Goal: Task Accomplishment & Management: Use online tool/utility

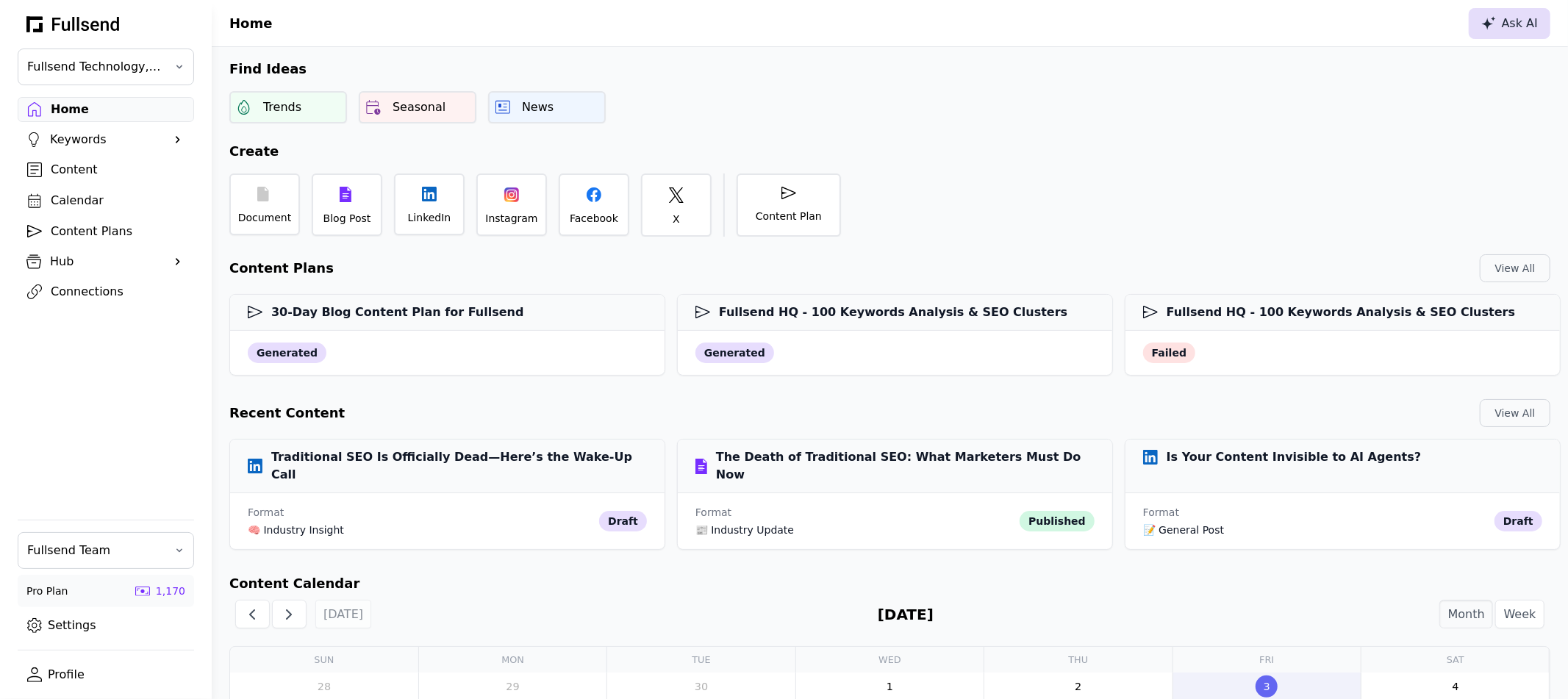
click at [1495, 31] on div "Ask AI" at bounding box center [1509, 24] width 56 height 18
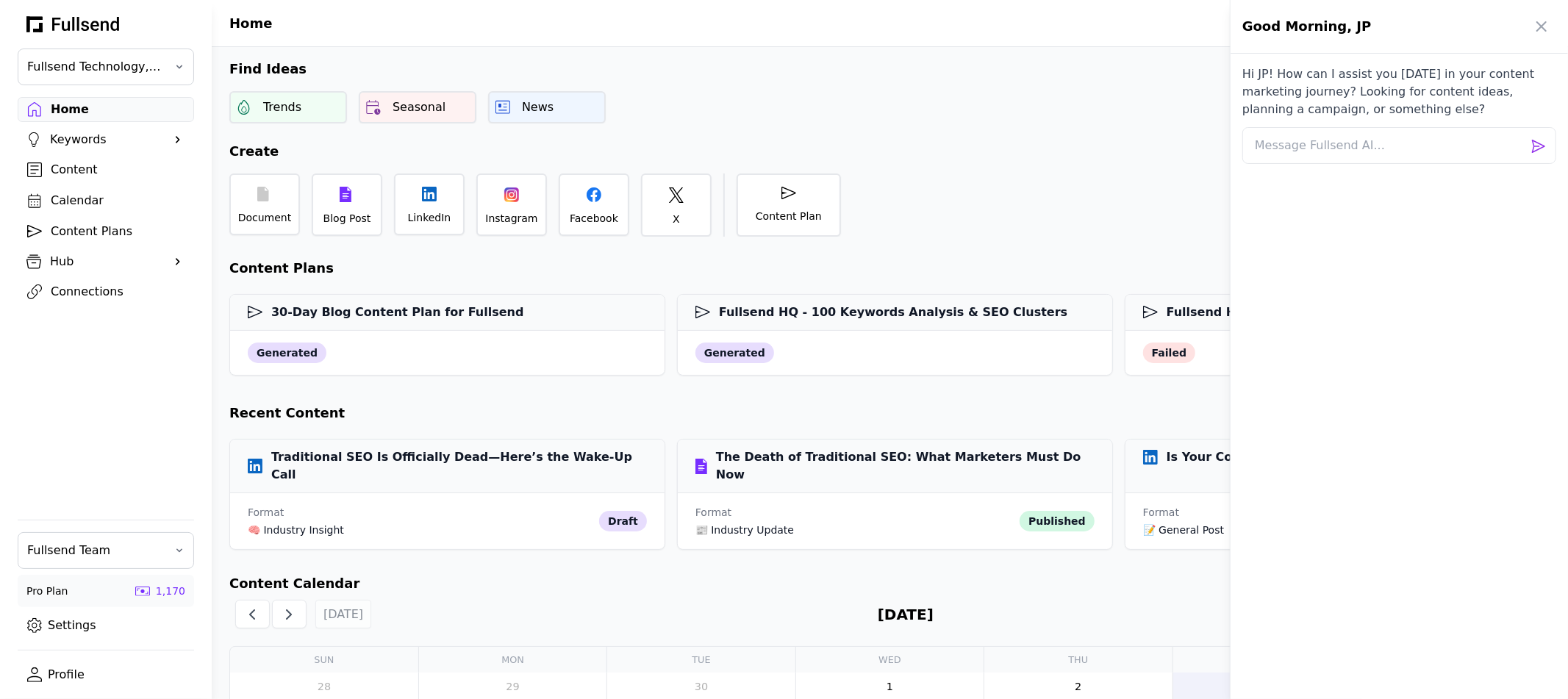
click at [92, 224] on div at bounding box center [784, 350] width 1568 height 699
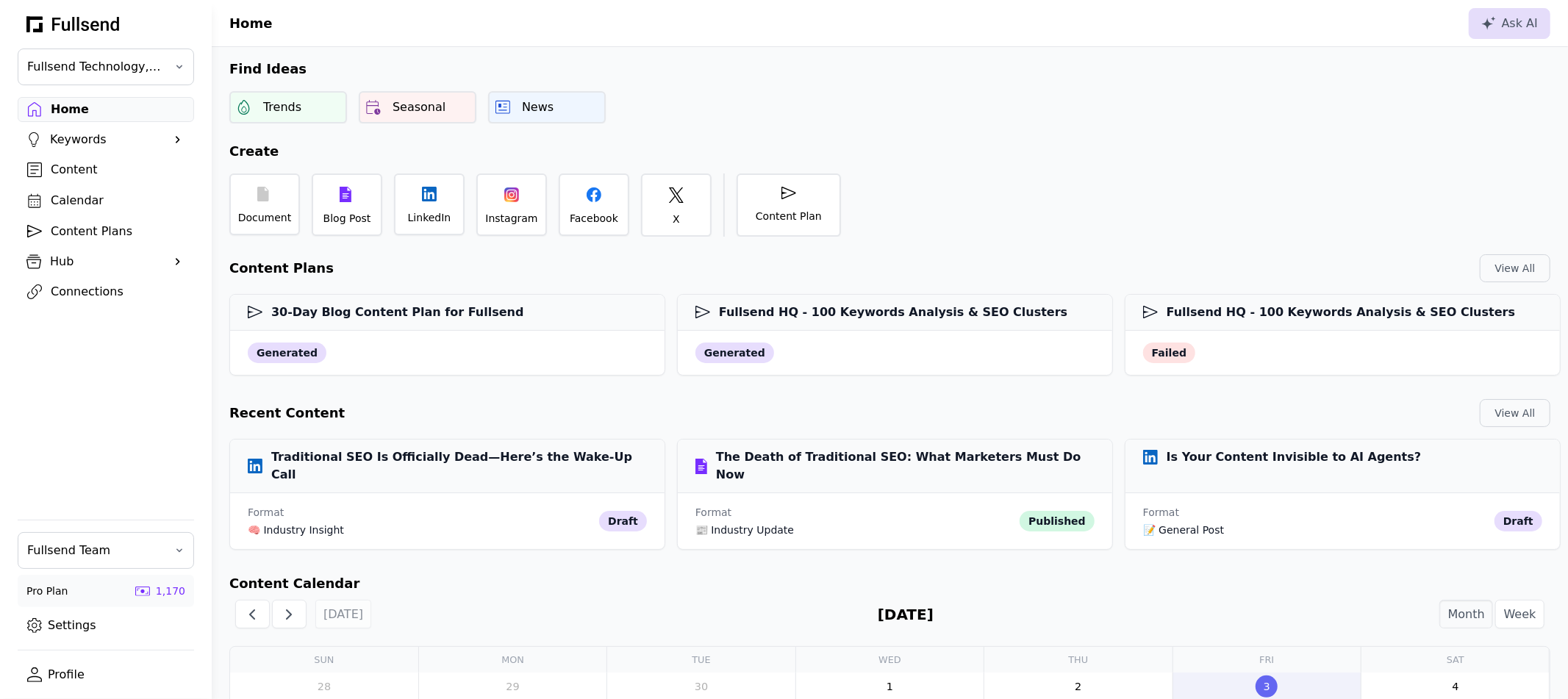
click at [81, 225] on div "Content Plans" at bounding box center [118, 232] width 134 height 18
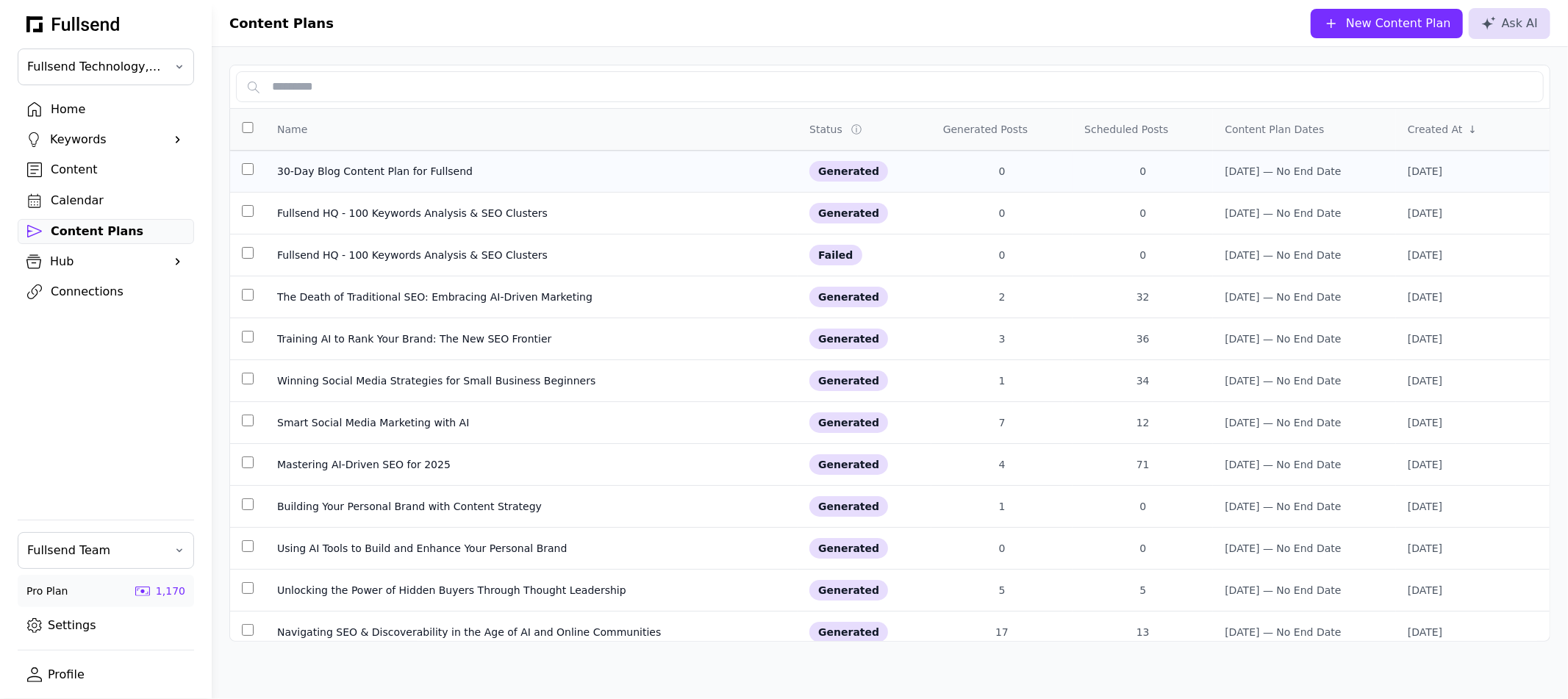
click at [380, 172] on div "30-Day Blog Content Plan for Fullsend" at bounding box center [531, 171] width 509 height 15
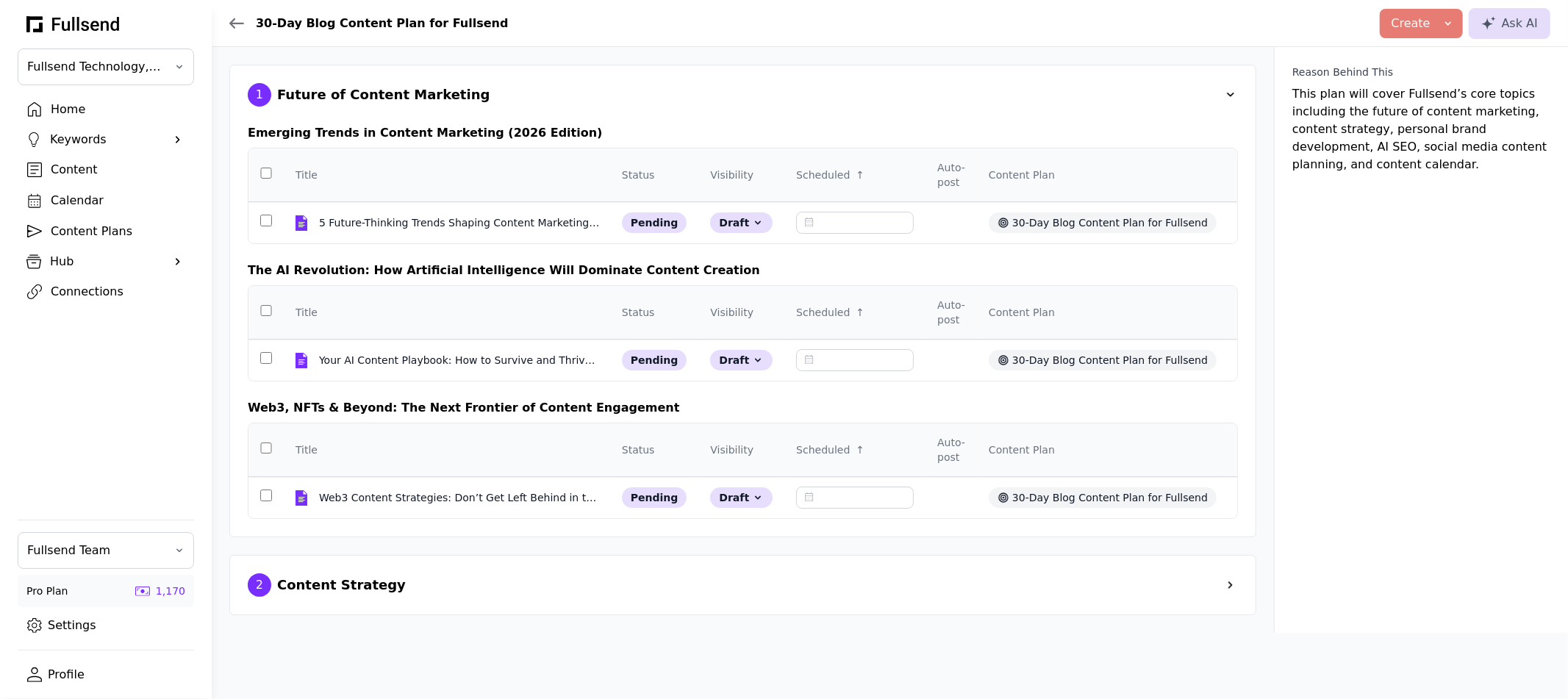
click at [957, 593] on div "2 Content Strategy" at bounding box center [743, 585] width 1027 height 60
click at [1218, 580] on div "2 Content Strategy" at bounding box center [743, 584] width 990 height 23
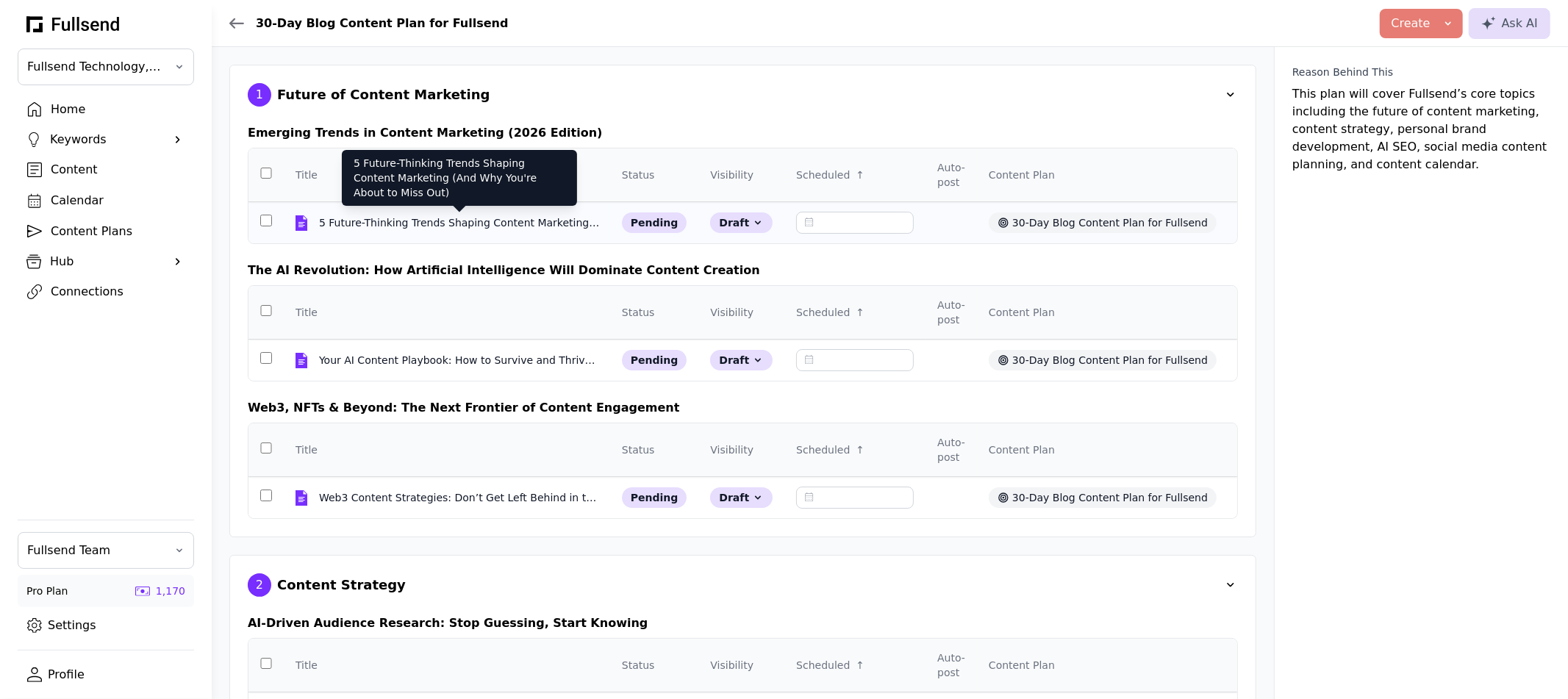
click at [350, 218] on div "5 Future-Thinking Trends Shaping Content Marketing (And Why You're About to Mis…" at bounding box center [460, 223] width 282 height 15
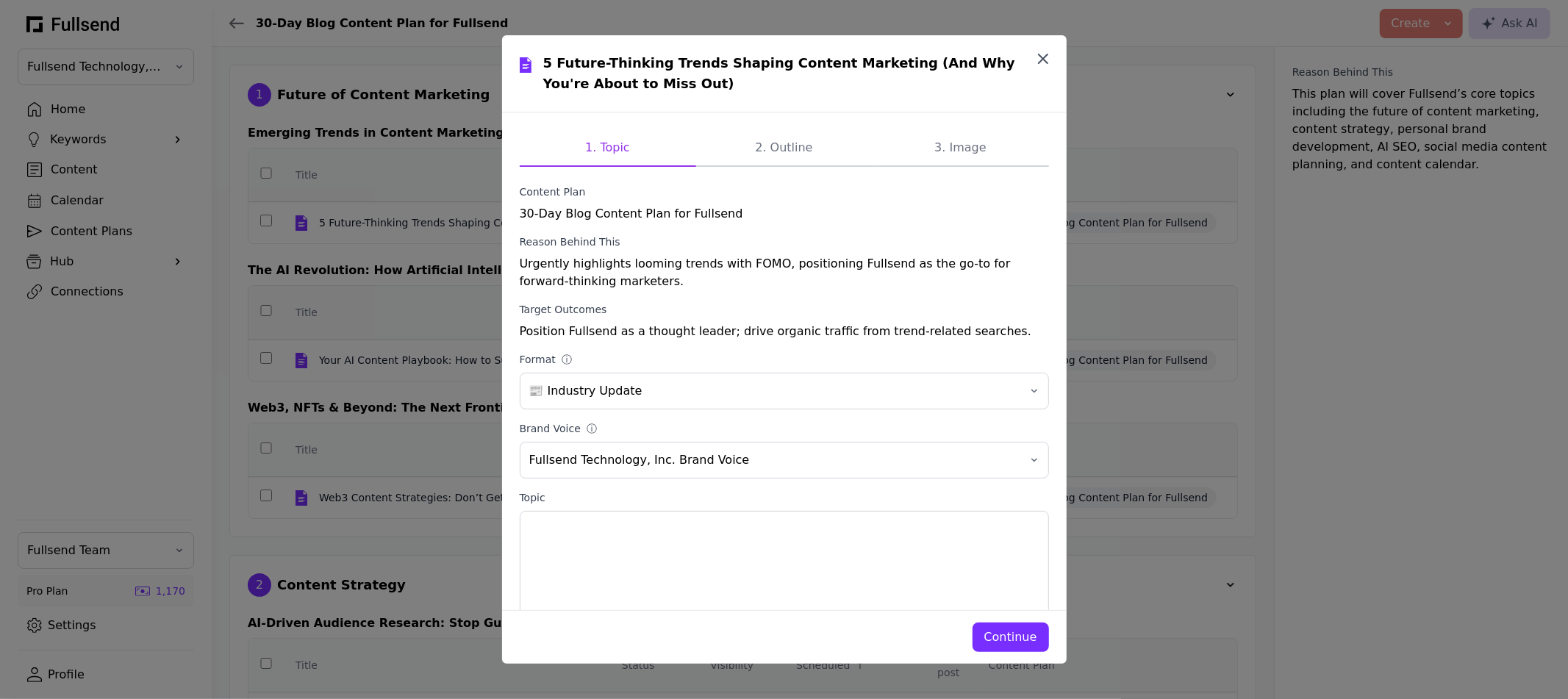
click at [1036, 58] on icon "button" at bounding box center [1043, 59] width 18 height 18
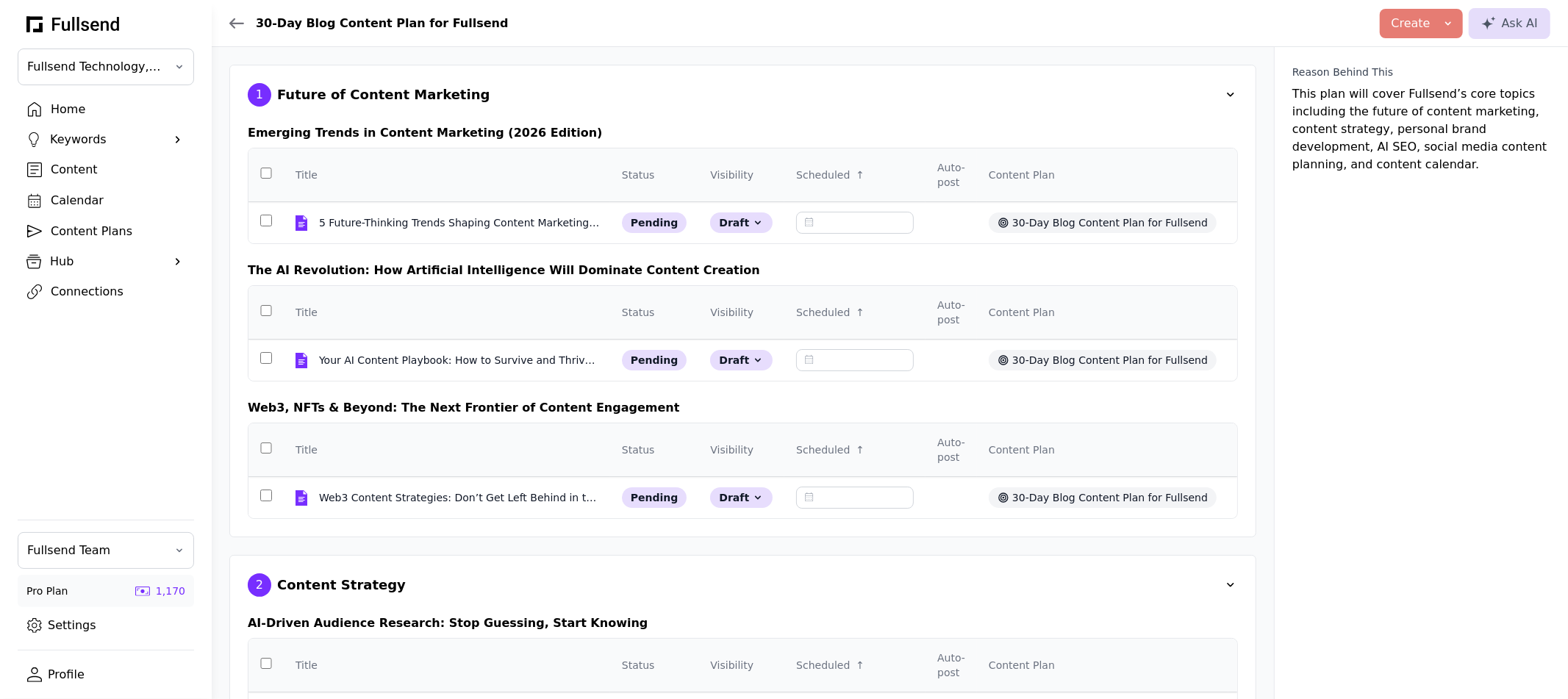
click at [83, 107] on div "Home" at bounding box center [118, 110] width 134 height 18
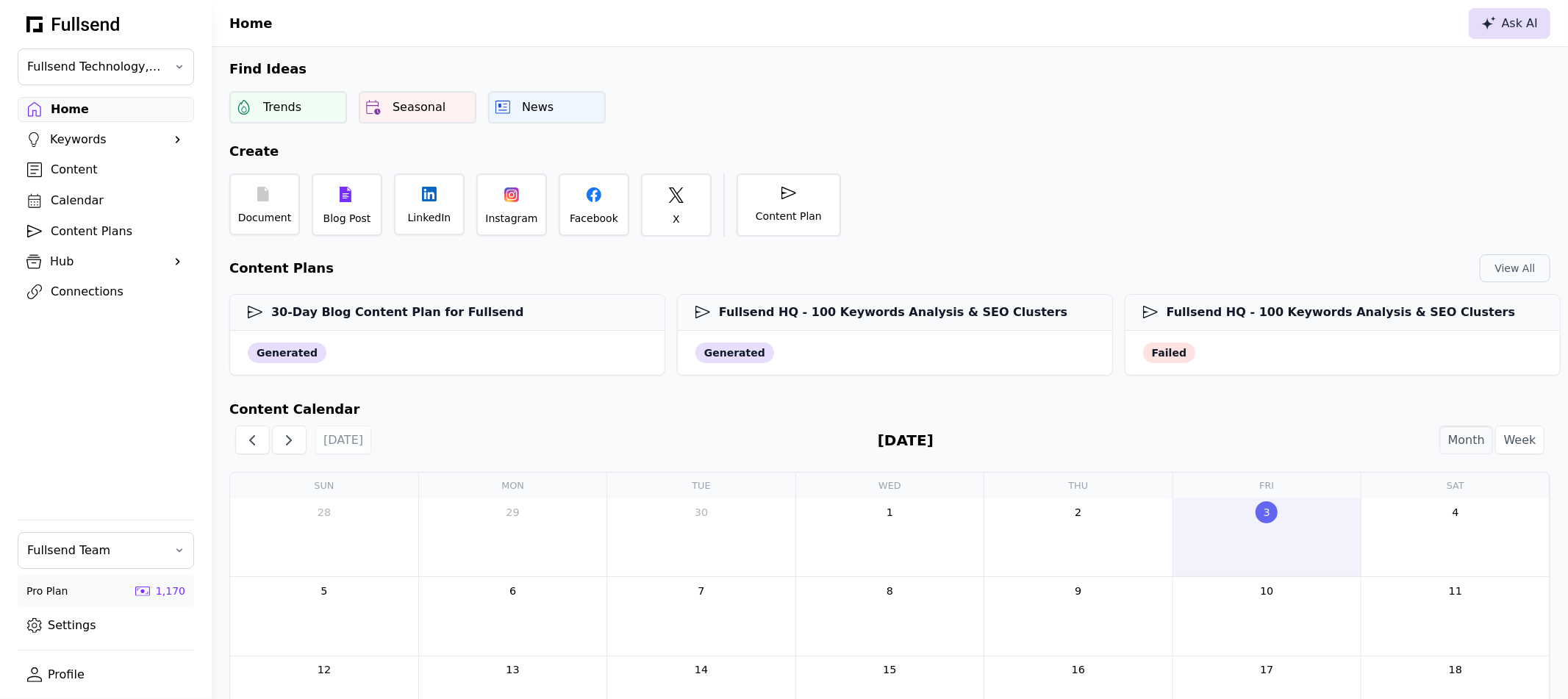
click at [1510, 24] on div "Ask AI" at bounding box center [1509, 24] width 56 height 18
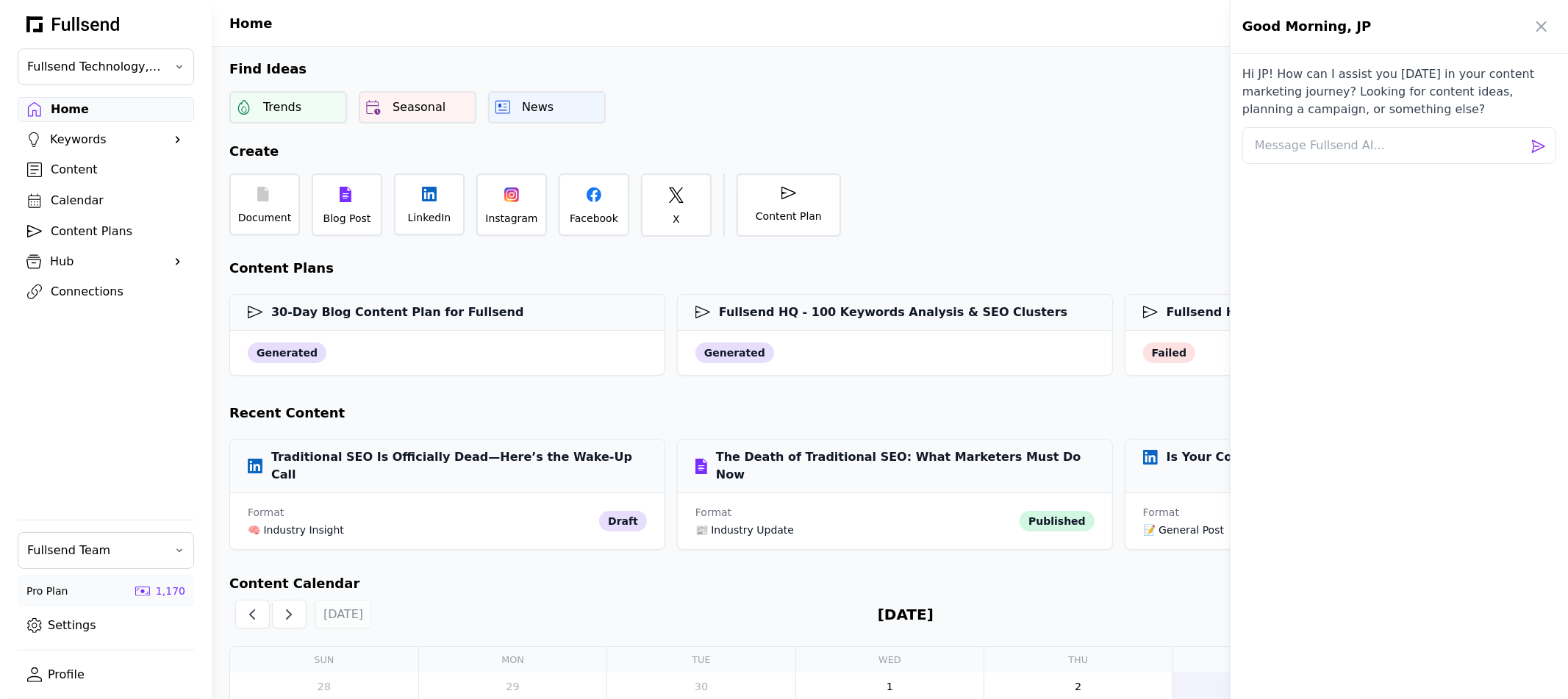
click at [391, 473] on div at bounding box center [784, 350] width 1568 height 699
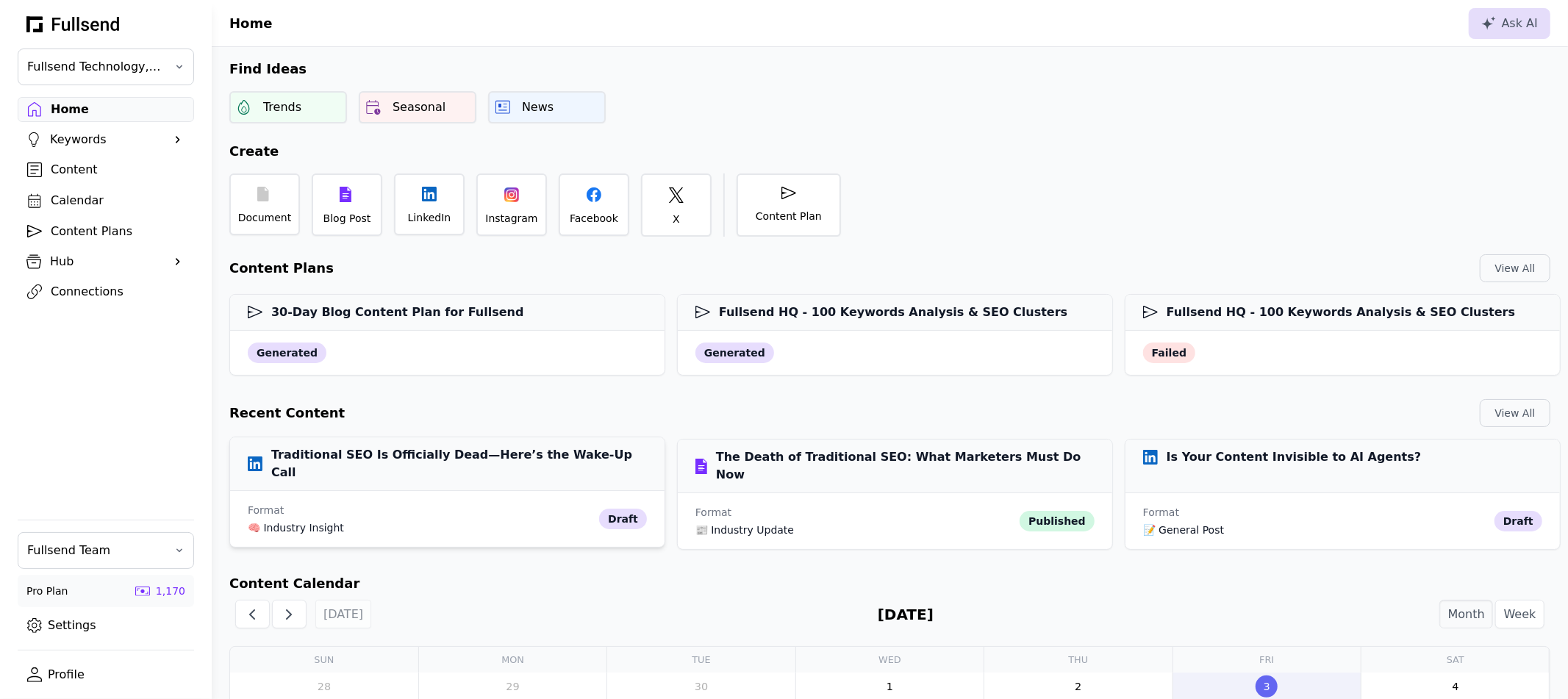
click at [388, 455] on h3 "Traditional SEO Is Officially Dead—Here’s the Wake-Up Call" at bounding box center [447, 464] width 399 height 35
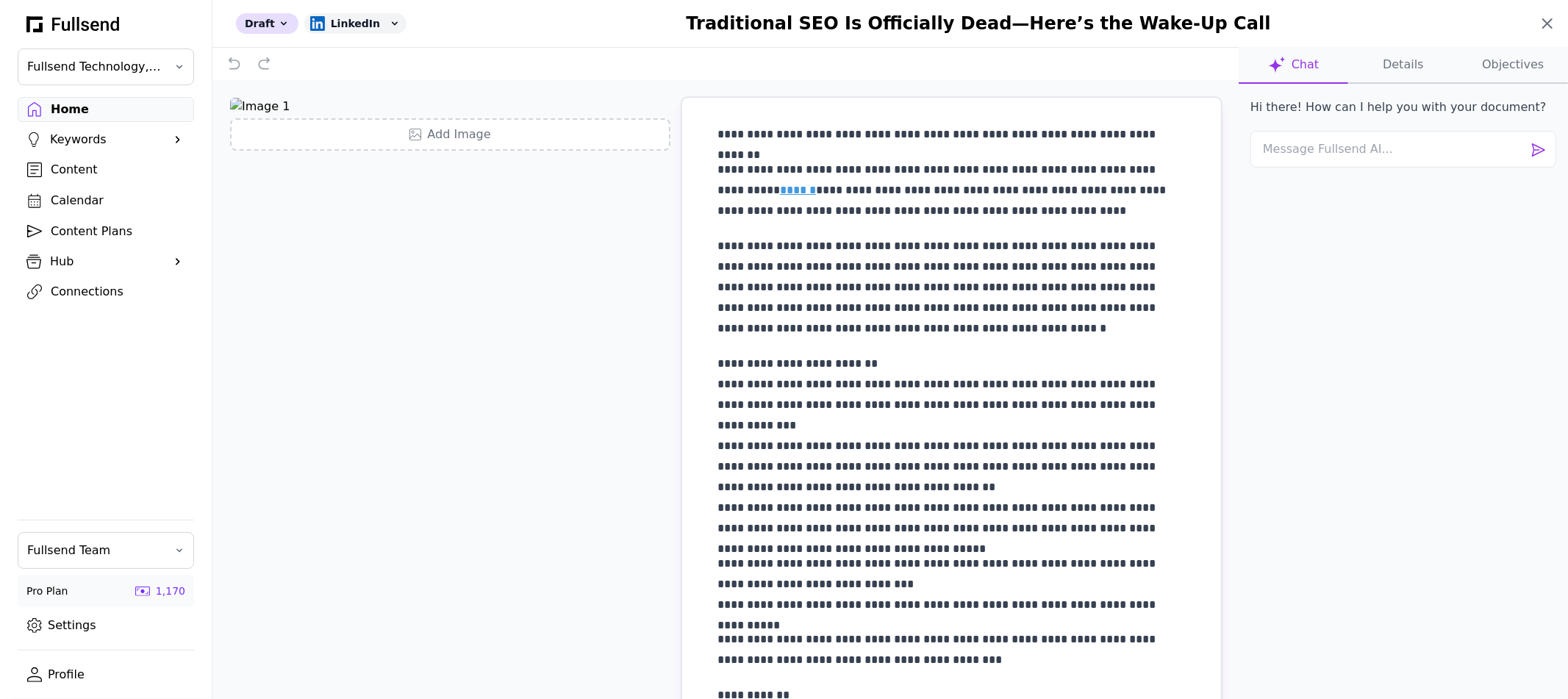
click at [1540, 26] on icon at bounding box center [1548, 24] width 18 height 18
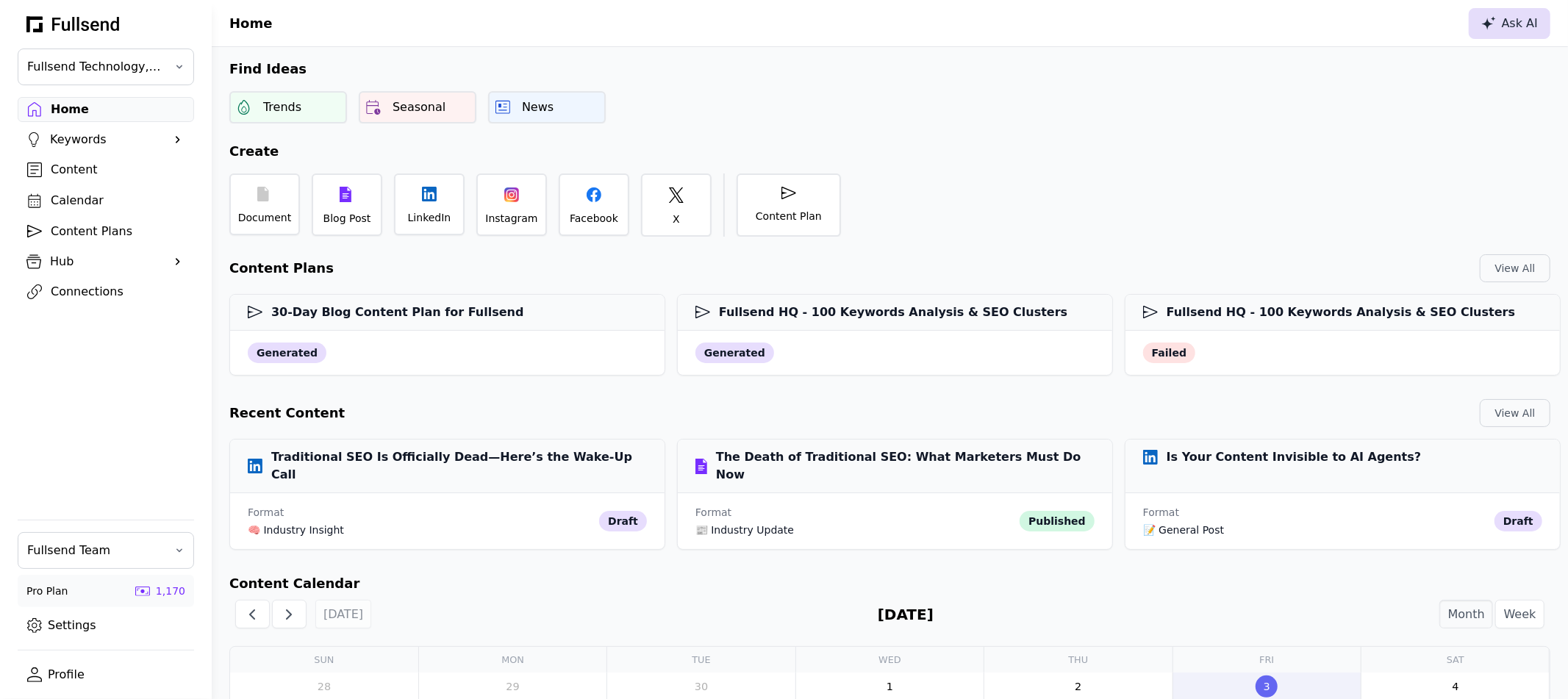
click at [1506, 29] on div "Ask AI" at bounding box center [1509, 24] width 56 height 18
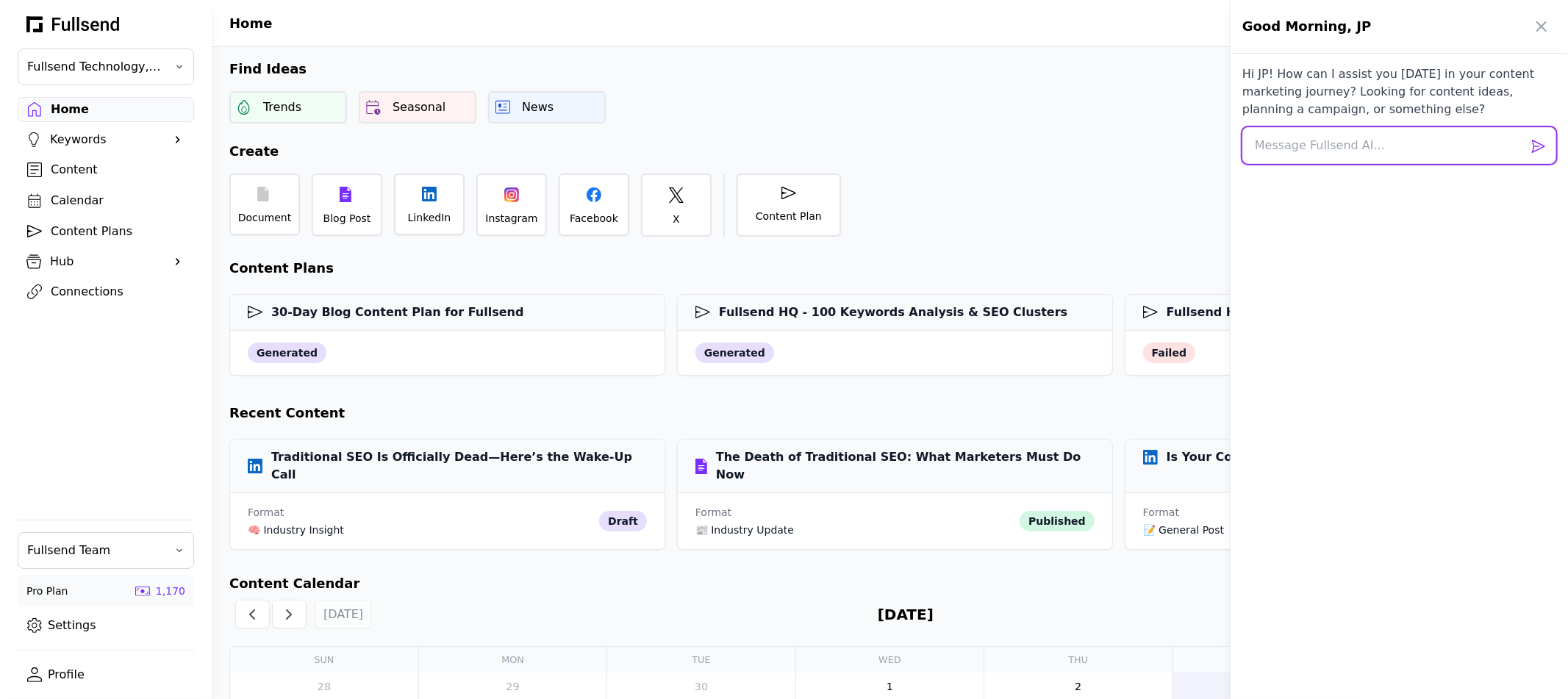
click at [1293, 134] on textarea at bounding box center [1399, 145] width 314 height 37
type textarea "Create a 30 days content plan for Fullsend's blog"
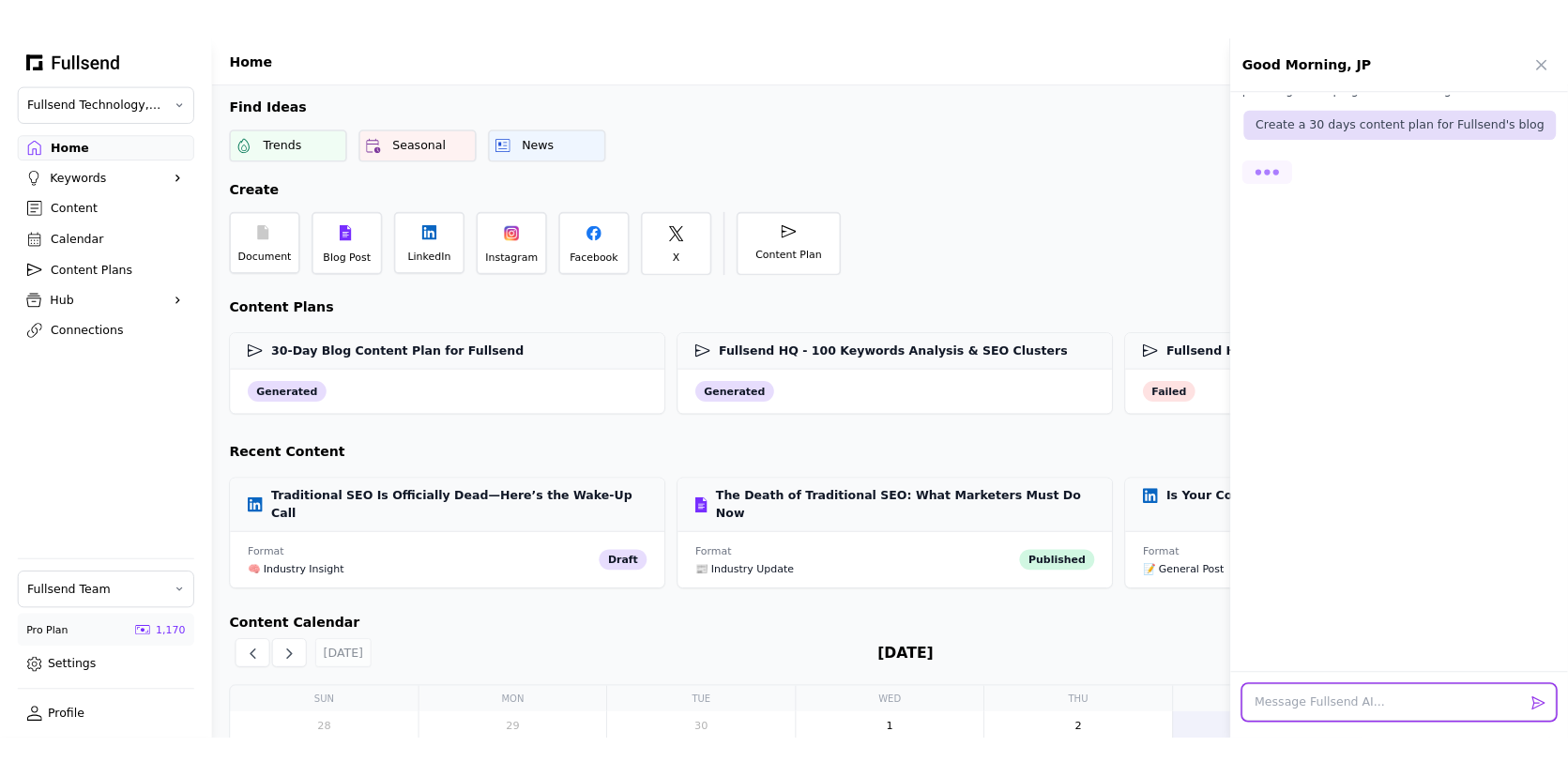
scroll to position [82, 0]
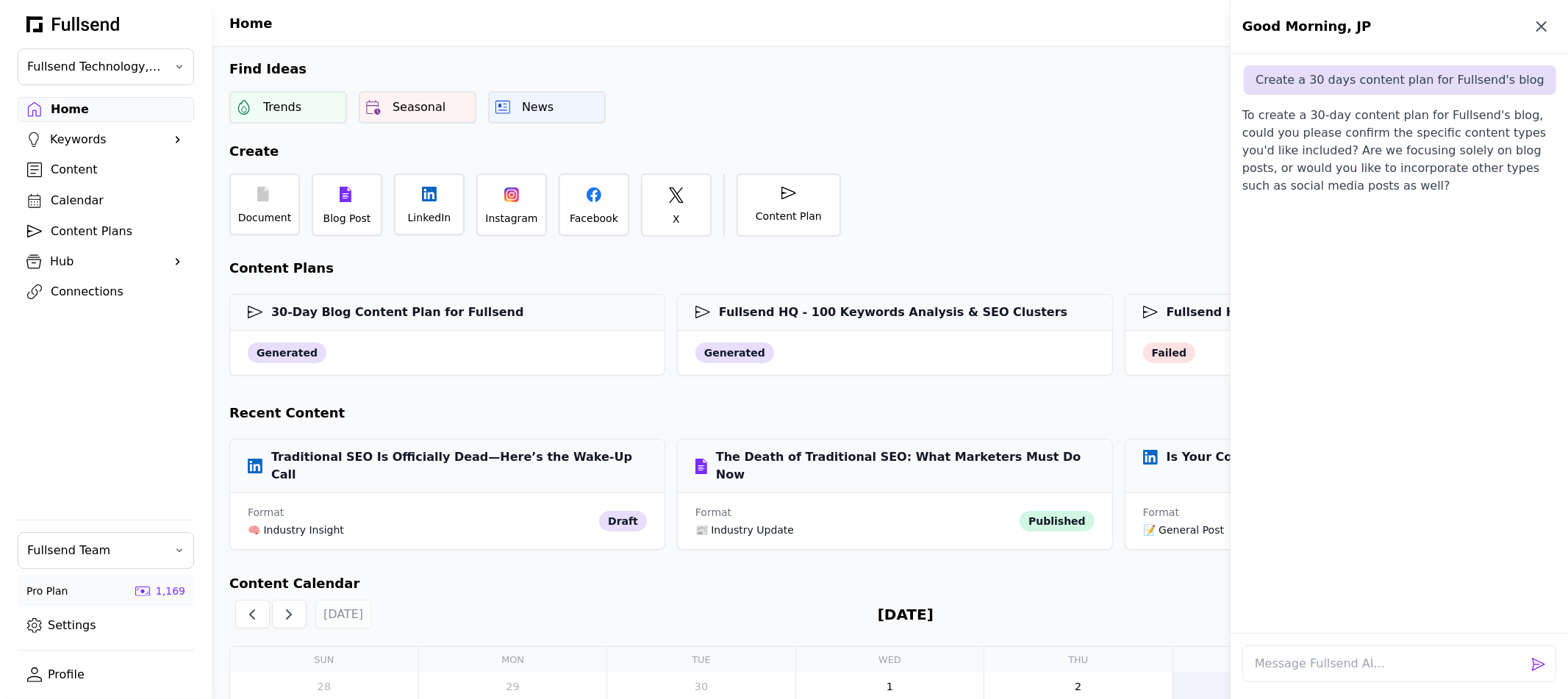
click at [1533, 26] on icon "button" at bounding box center [1542, 27] width 18 height 18
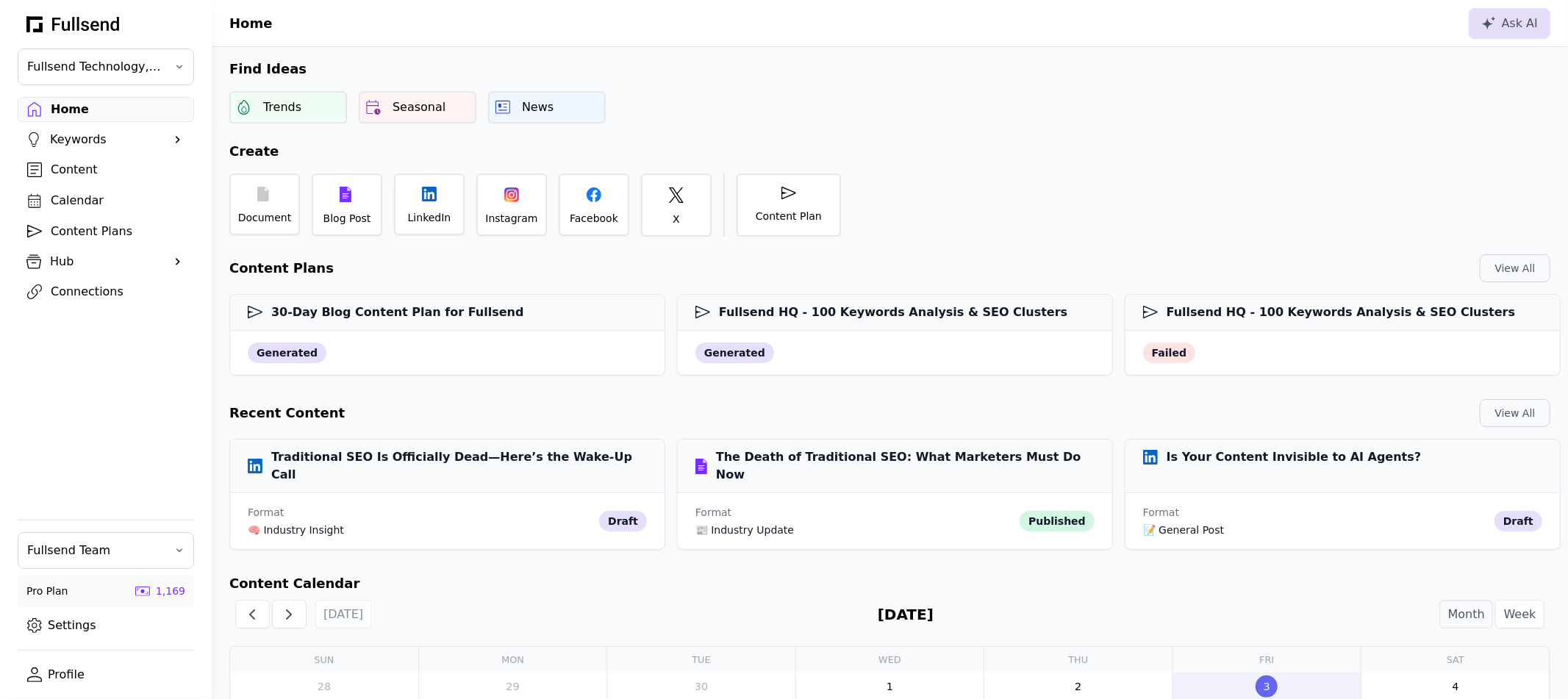
click at [92, 219] on link "Content Plans" at bounding box center [106, 231] width 176 height 25
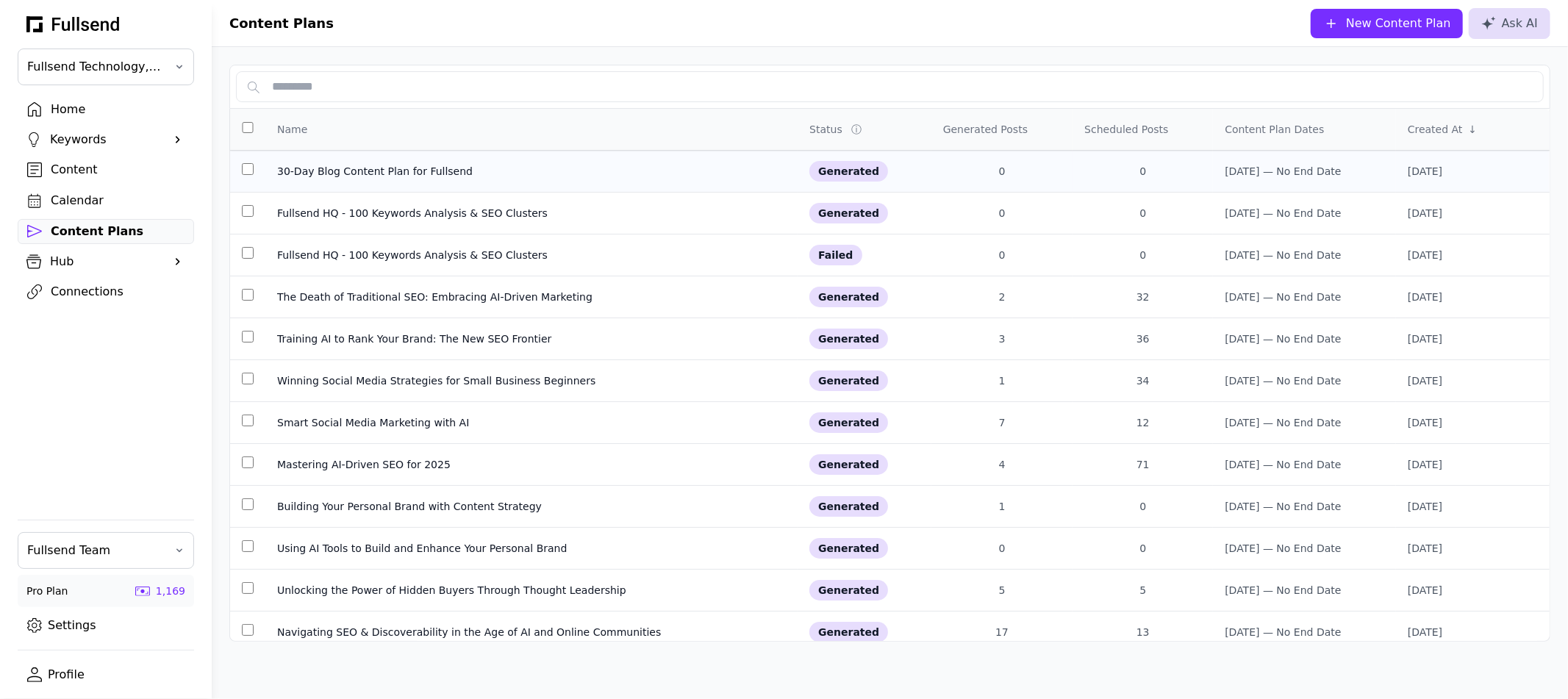
click at [521, 174] on div "30-Day Blog Content Plan for Fullsend" at bounding box center [531, 171] width 509 height 15
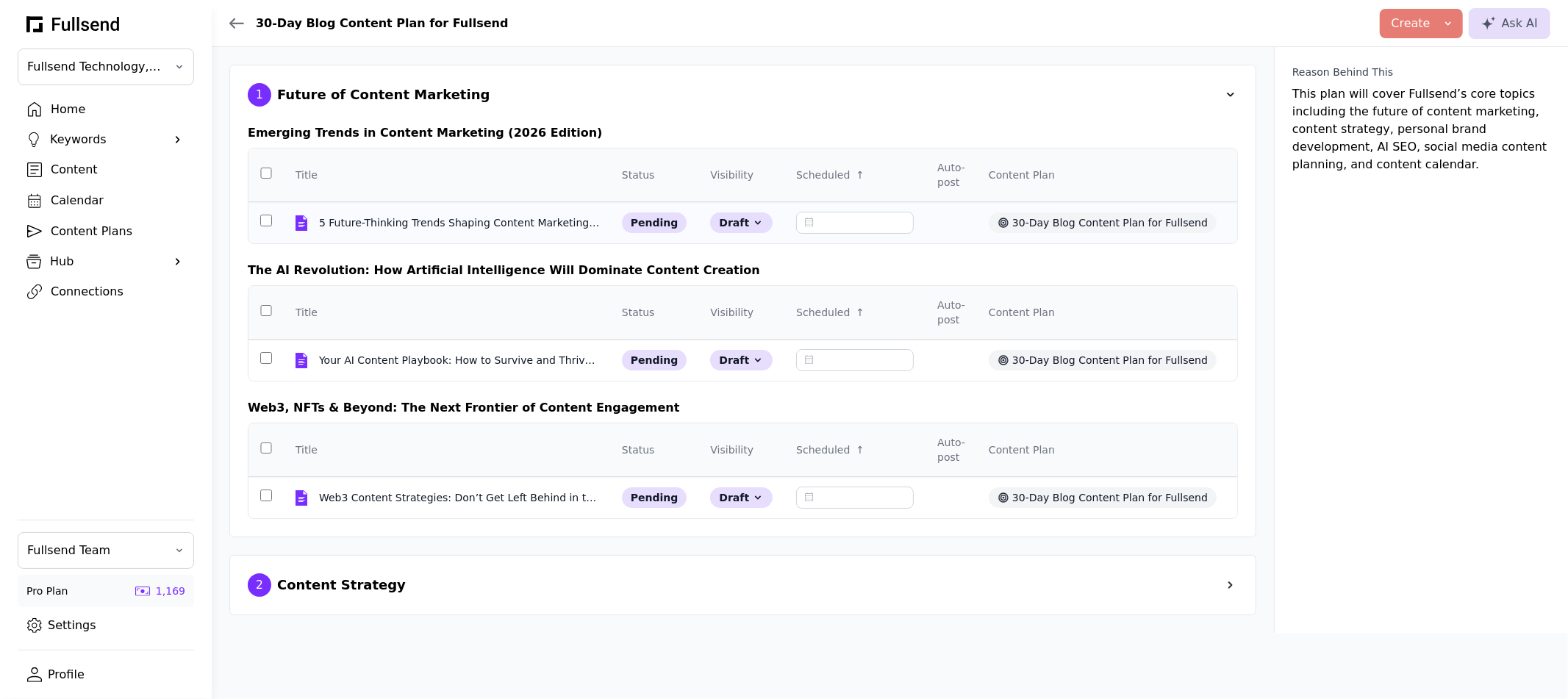
click at [477, 230] on td "5 Future-Thinking Trends Shaping Content Marketing (And Why You're About to Mis…" at bounding box center [446, 223] width 326 height 42
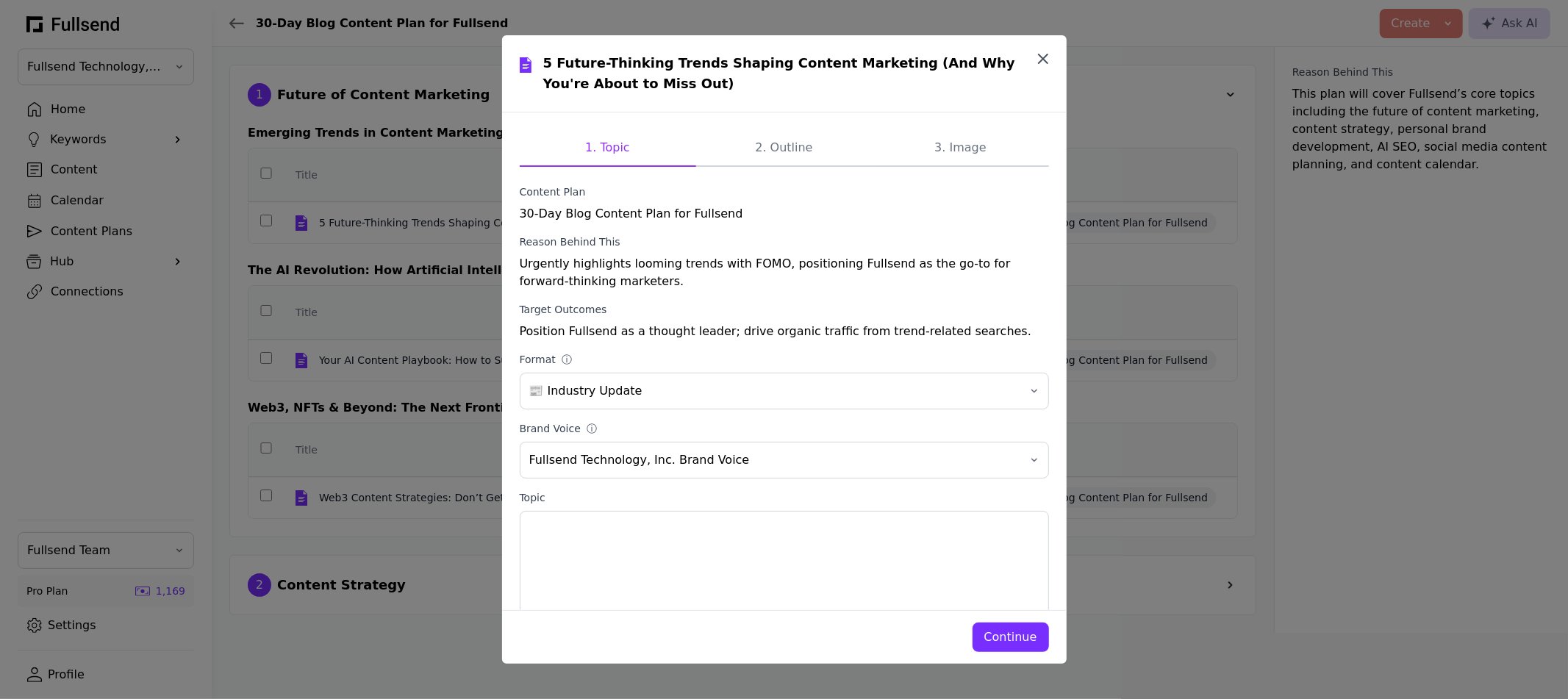
click at [1044, 57] on icon "button" at bounding box center [1043, 58] width 9 height 9
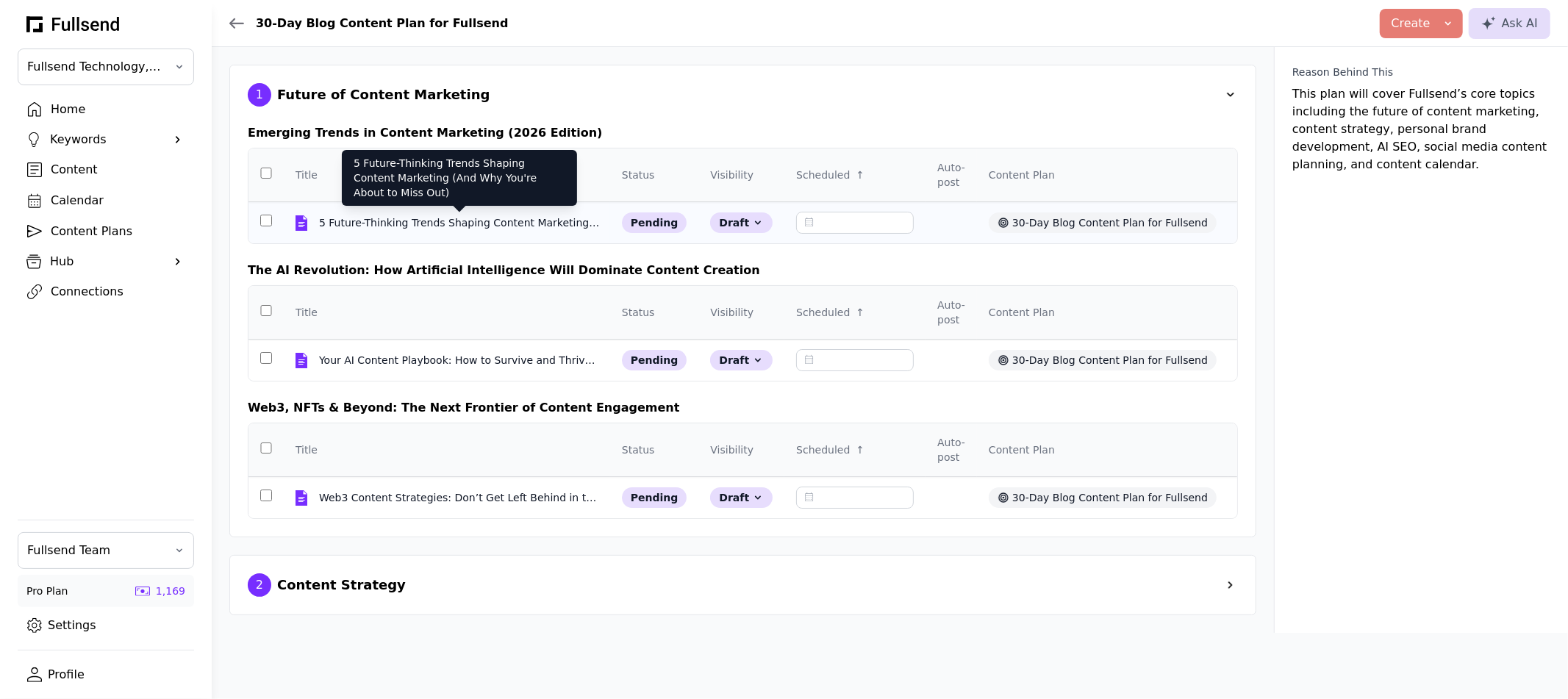
click at [437, 221] on div "5 Future-Thinking Trends Shaping Content Marketing (And Why You're About to Mis…" at bounding box center [460, 223] width 282 height 15
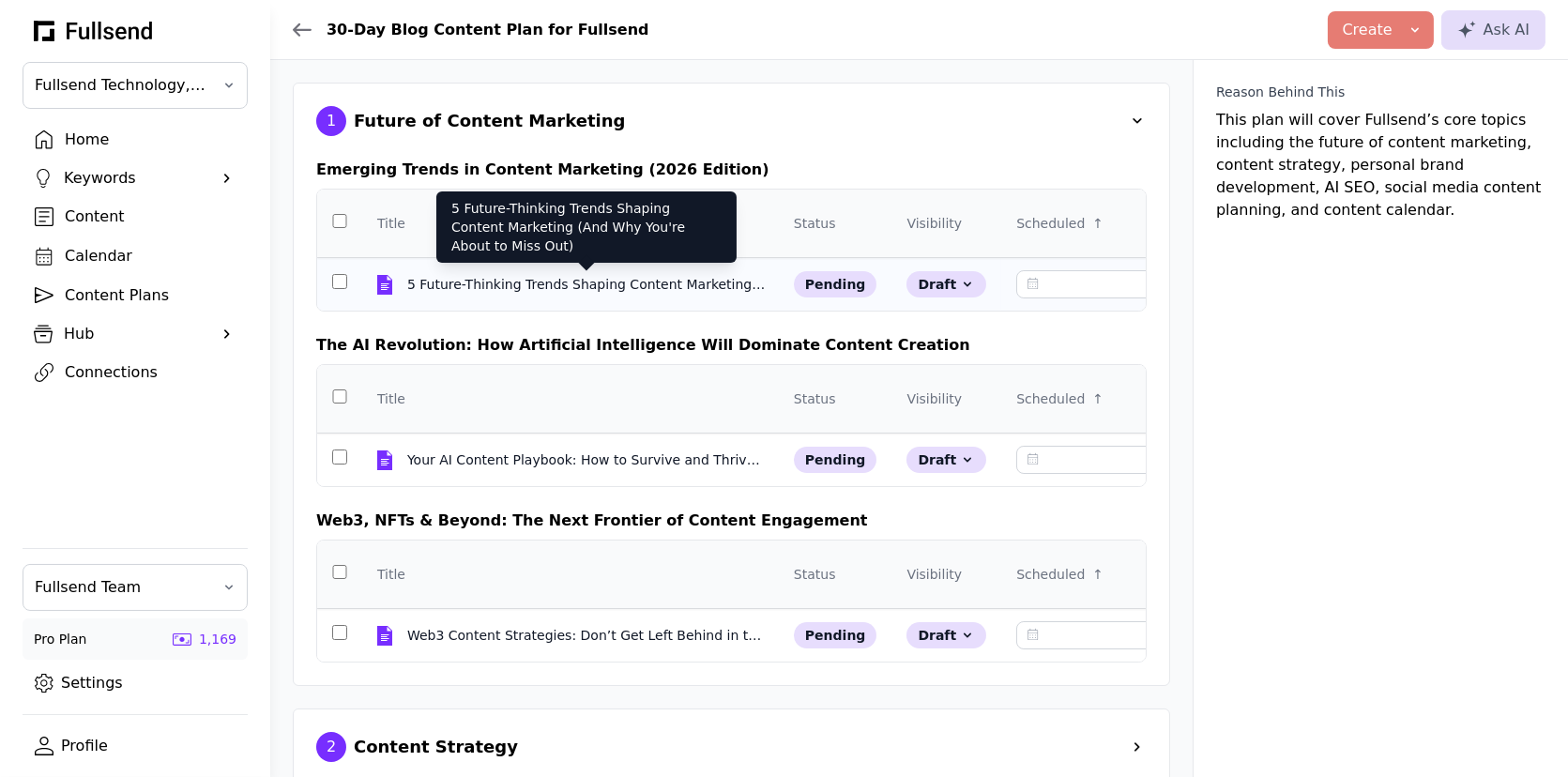
click at [500, 280] on div "5 Future-Thinking Trends Shaping Content Marketing (And Why You're About to Mis…" at bounding box center [587, 285] width 360 height 19
